Goal: Find specific page/section: Find specific page/section

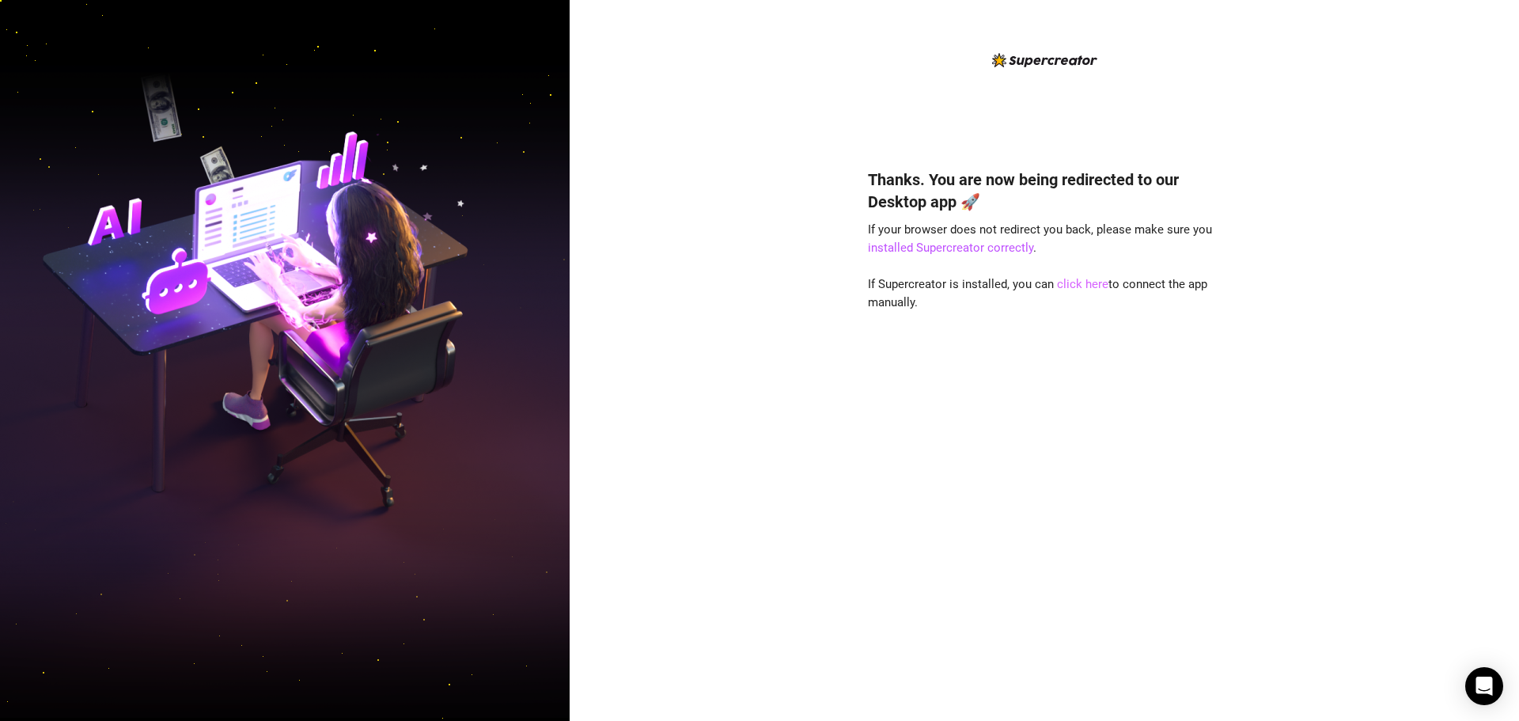
click at [1069, 282] on link "click here" at bounding box center [1082, 284] width 51 height 14
